Goal: Task Accomplishment & Management: Manage account settings

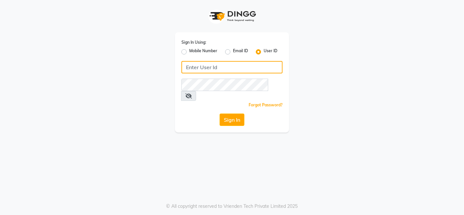
click at [188, 66] on input "Username" at bounding box center [231, 67] width 101 height 12
type input "Sarisha"
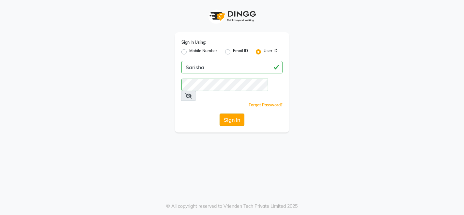
click at [229, 114] on button "Sign In" at bounding box center [232, 120] width 25 height 12
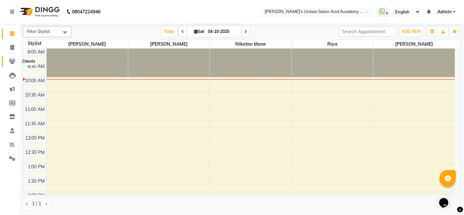
click at [11, 62] on icon at bounding box center [12, 61] width 6 height 5
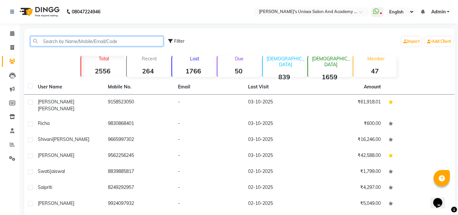
click at [95, 40] on input "text" at bounding box center [96, 41] width 133 height 10
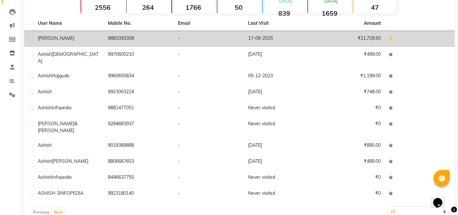
scroll to position [67, 0]
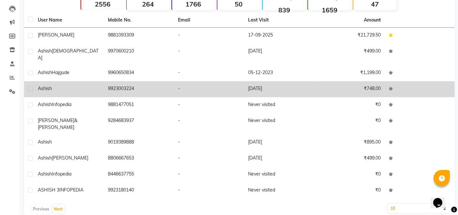
type input "ashish"
click at [74, 85] on div "Ashish" at bounding box center [69, 88] width 62 height 7
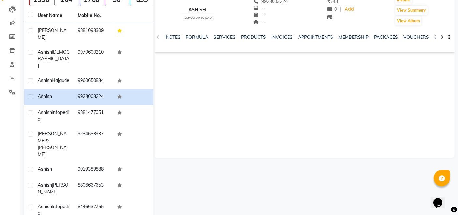
scroll to position [67, 0]
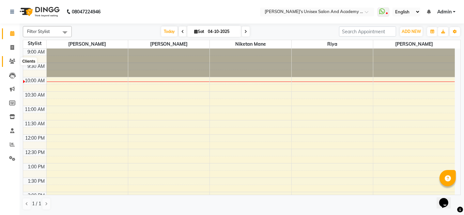
click at [12, 59] on icon at bounding box center [12, 61] width 6 height 5
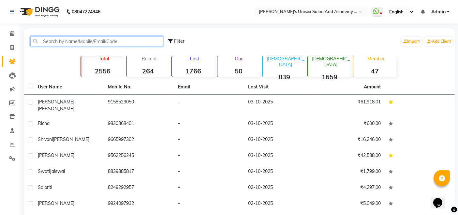
click at [59, 41] on input "text" at bounding box center [96, 41] width 133 height 10
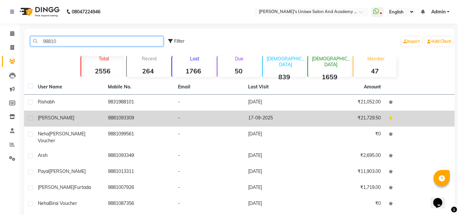
type input "98810"
click at [110, 118] on td "9881093309" at bounding box center [139, 119] width 70 height 16
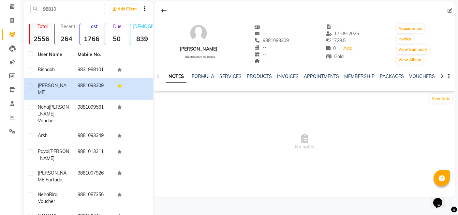
scroll to position [16, 0]
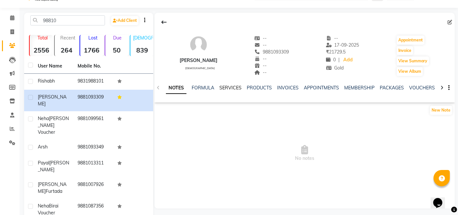
click at [234, 86] on link "SERVICES" at bounding box center [231, 88] width 22 height 6
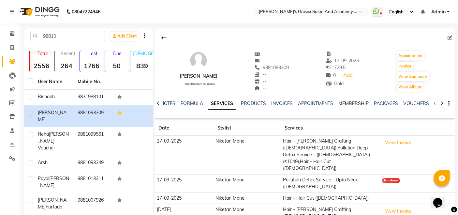
click at [359, 103] on link "MEMBERSHIP" at bounding box center [354, 103] width 30 height 6
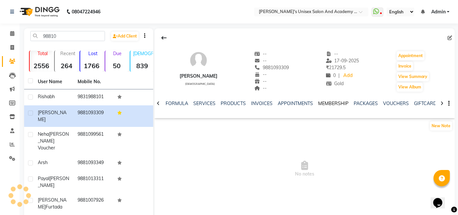
scroll to position [16, 0]
